Goal: Task Accomplishment & Management: Manage account settings

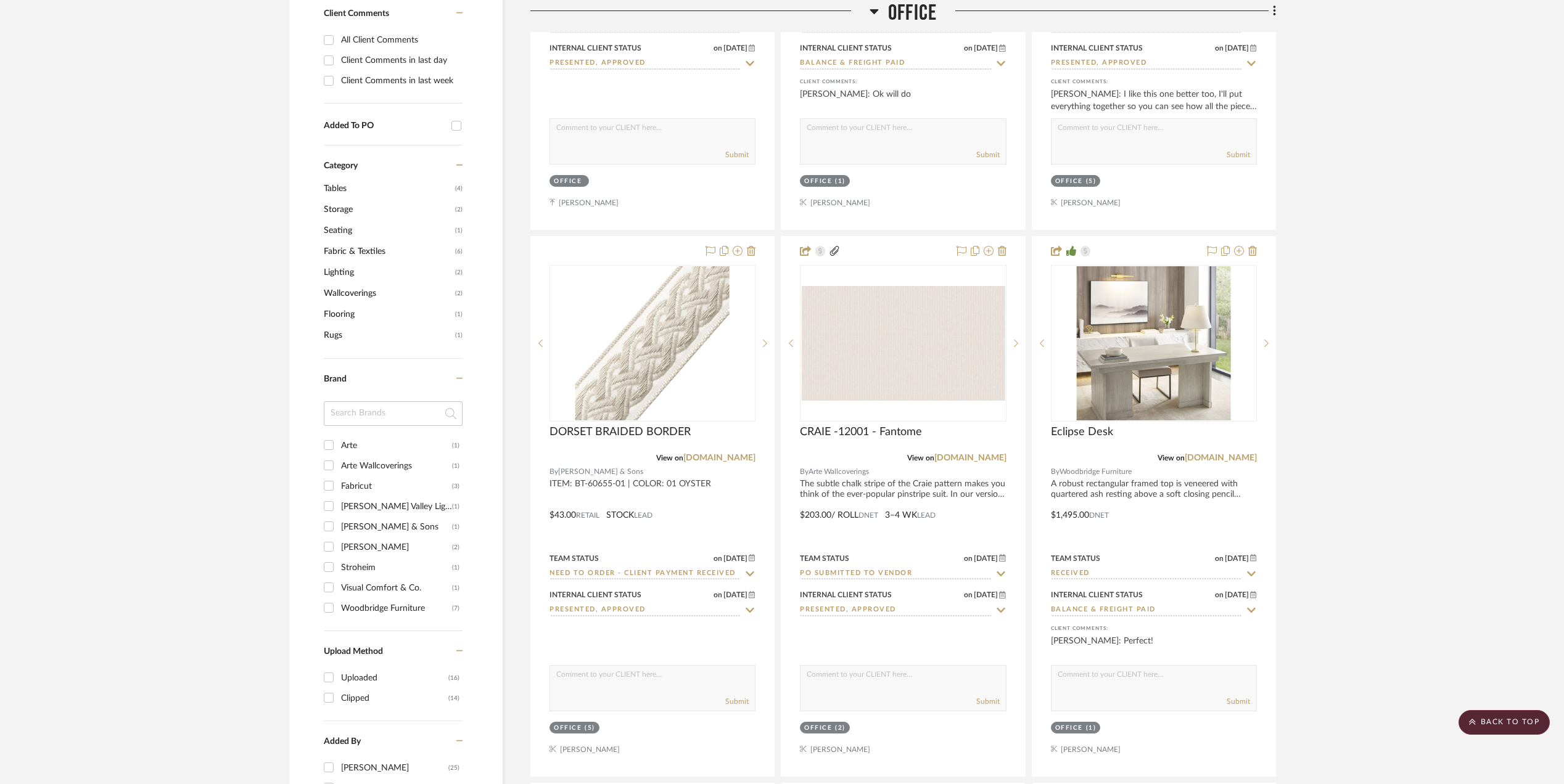
scroll to position [904, 0]
click at [838, 574] on input "PO Submitted to Vendor" at bounding box center [896, 574] width 191 height 12
type input "order"
click at [861, 627] on div "Ordered" at bounding box center [903, 634] width 205 height 32
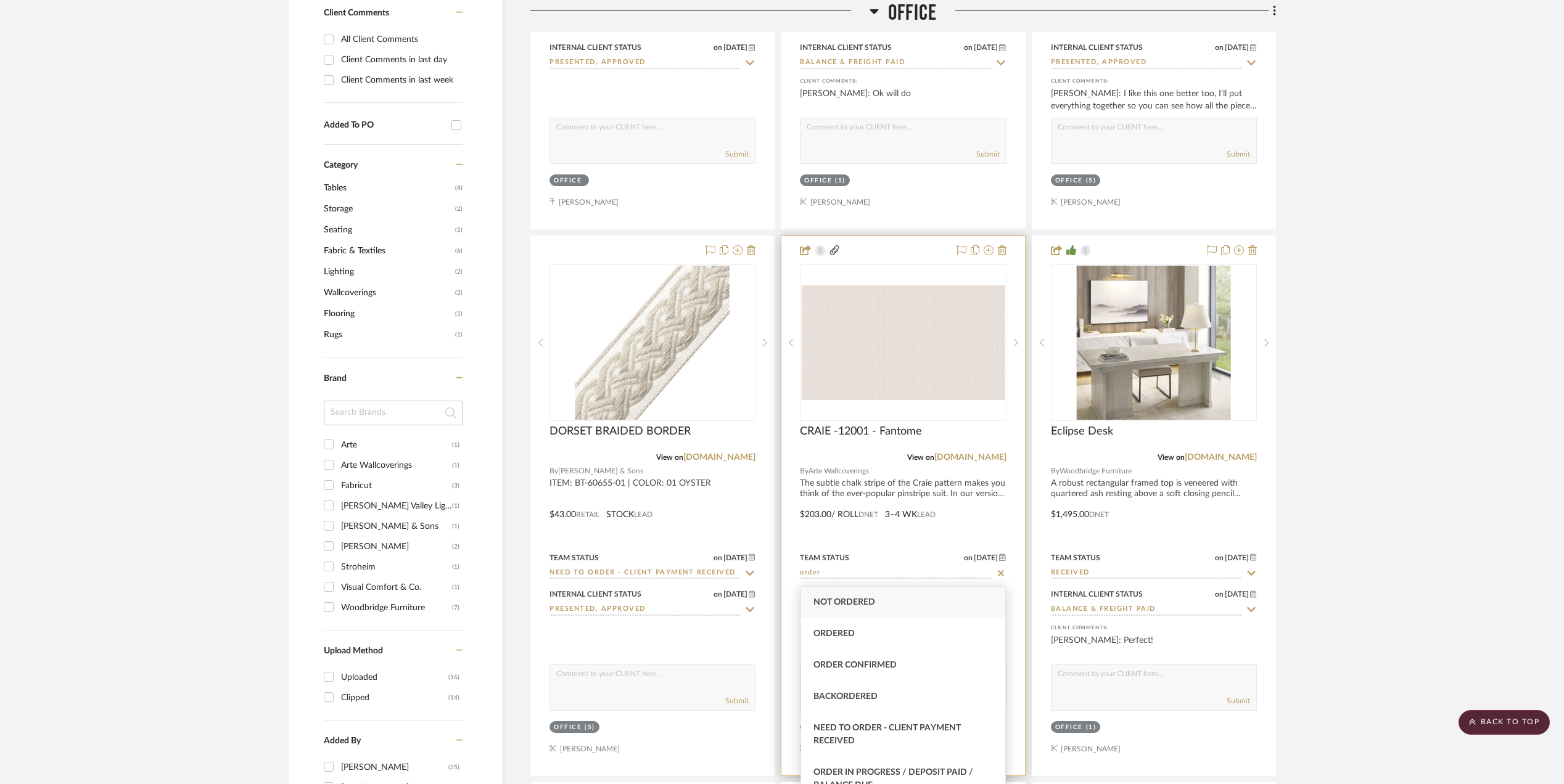
type input "[DATE]"
type input "Ordered"
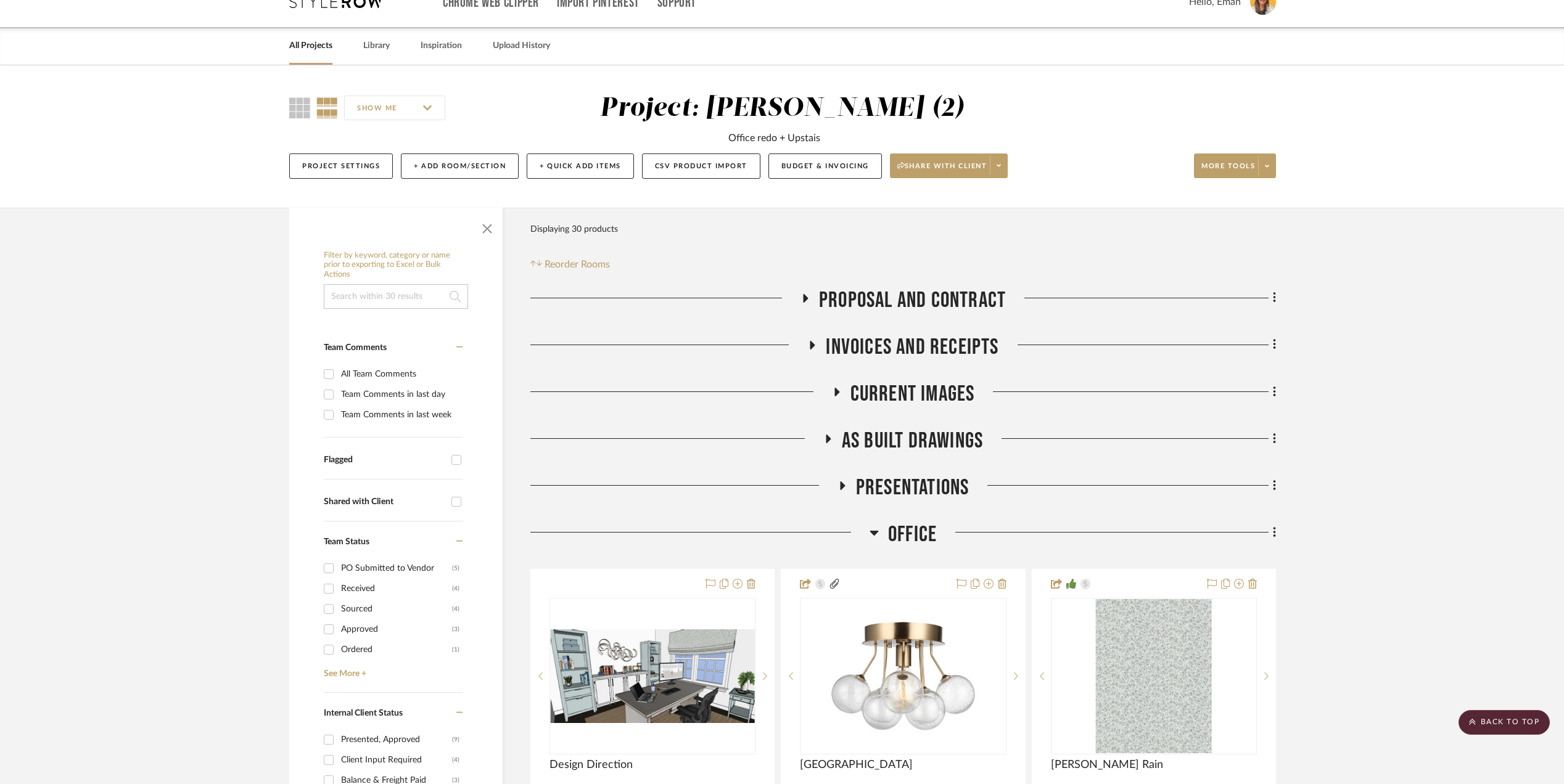
scroll to position [0, 0]
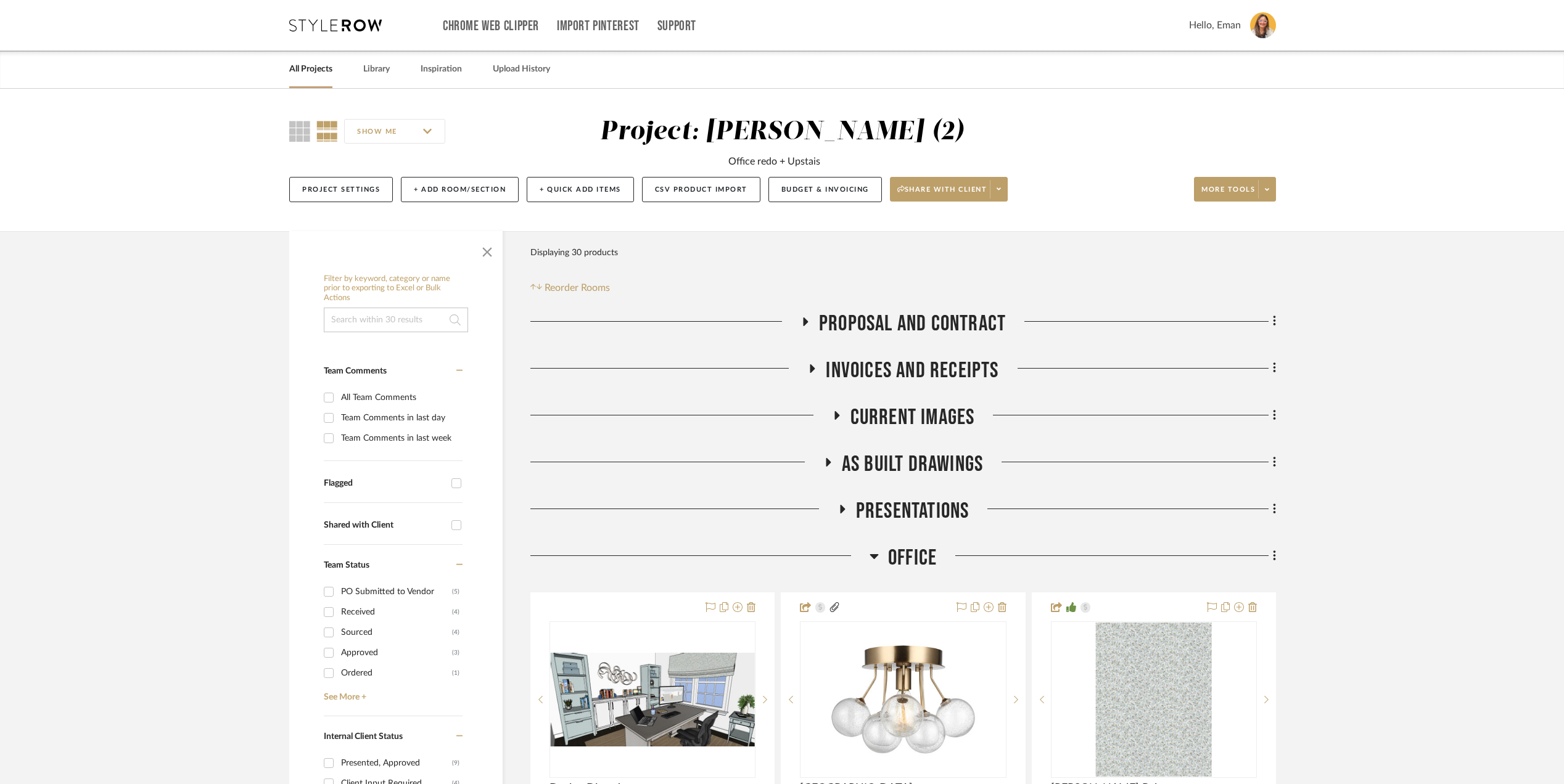
click at [336, 25] on icon at bounding box center [335, 25] width 92 height 12
